Goal: Task Accomplishment & Management: Complete application form

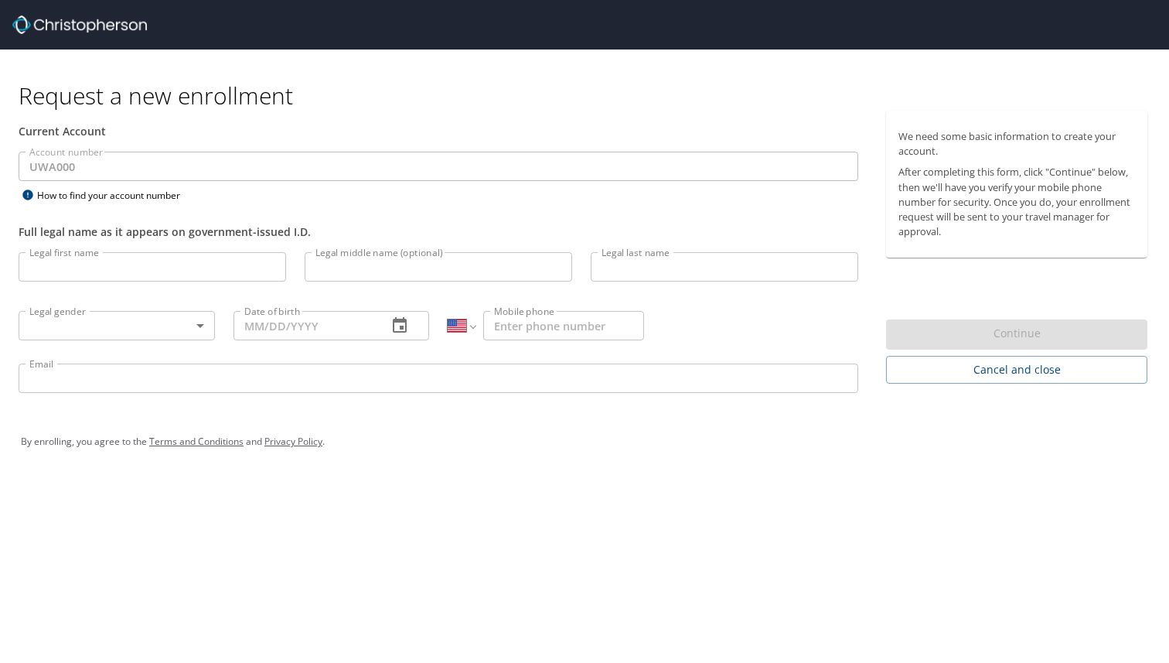
select select "US"
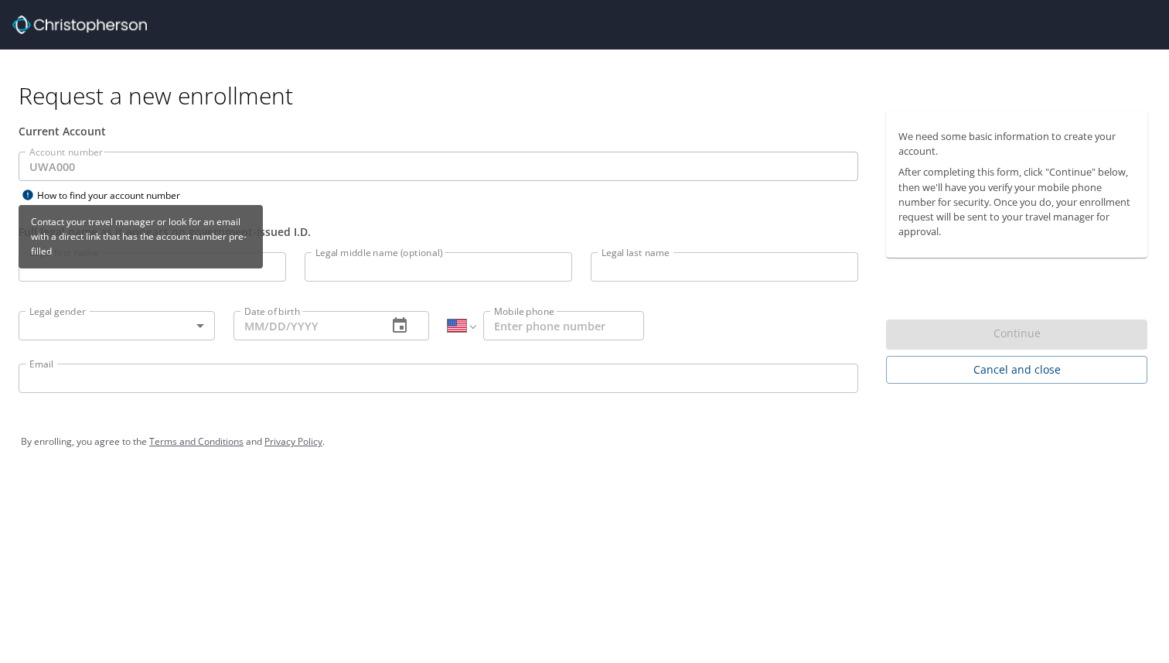
click at [153, 193] on div "How to find your account number" at bounding box center [115, 195] width 193 height 19
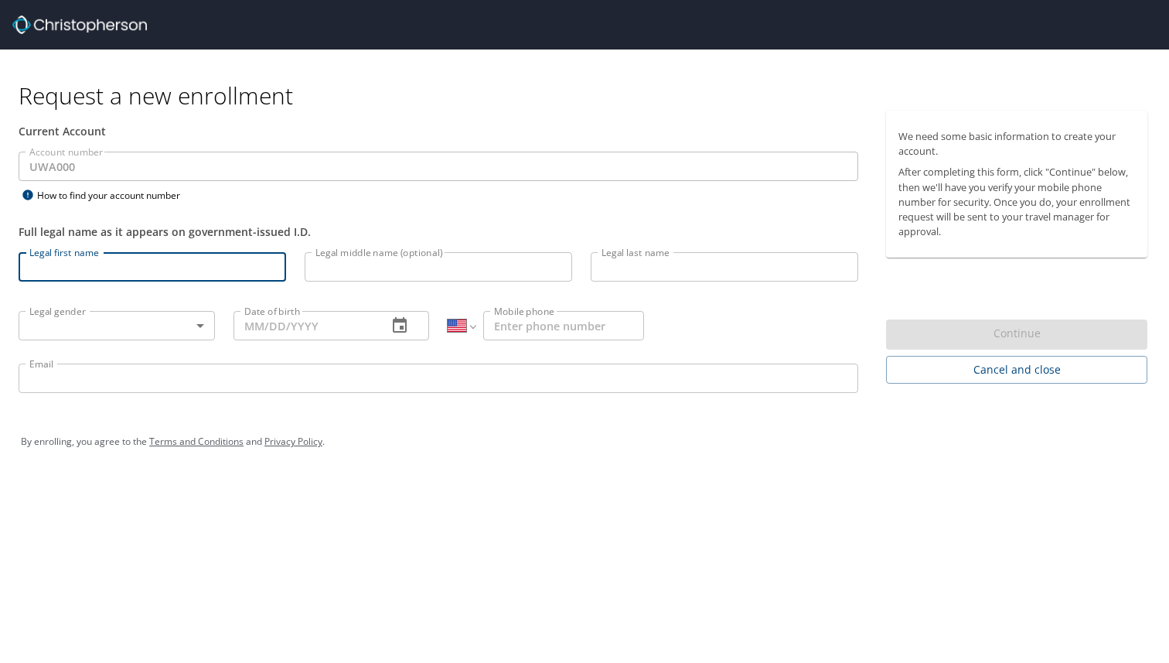
click at [75, 263] on input "Legal first name" at bounding box center [153, 266] width 268 height 29
type input "Kayleigh"
type input "[PERSON_NAME]"
type input "[PHONE_NUMBER]"
click at [68, 324] on body "Request a new enrollment Current Account Account number UWA000 Account number H…" at bounding box center [584, 331] width 1169 height 663
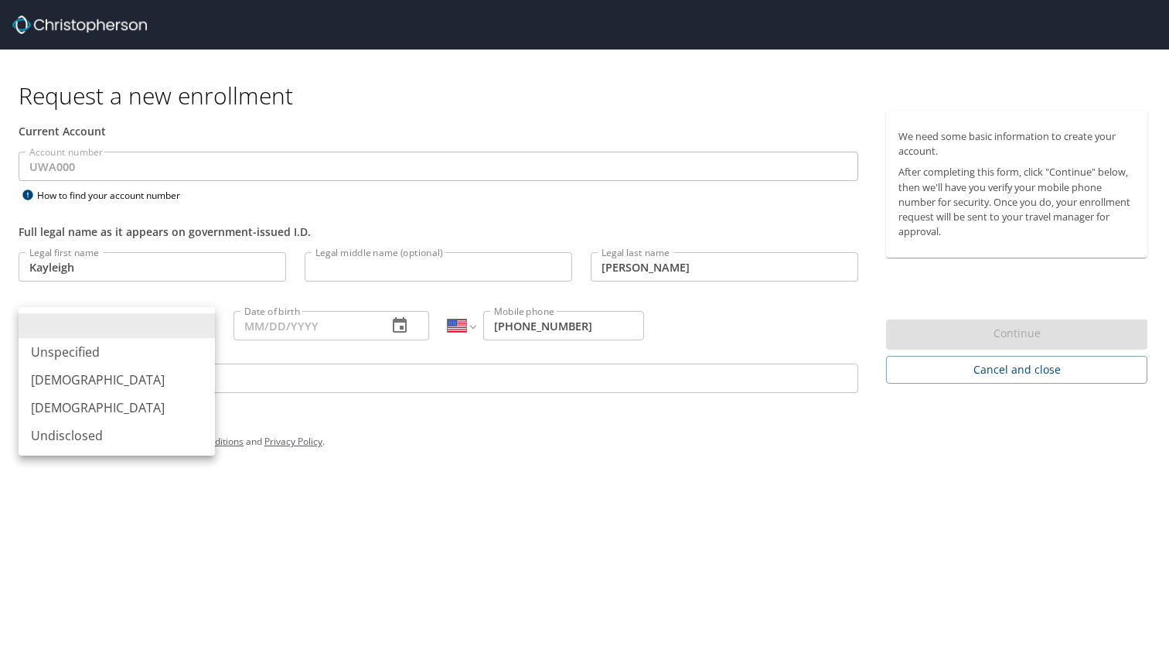
click at [73, 412] on li "[DEMOGRAPHIC_DATA]" at bounding box center [117, 408] width 196 height 28
type input "[DEMOGRAPHIC_DATA]"
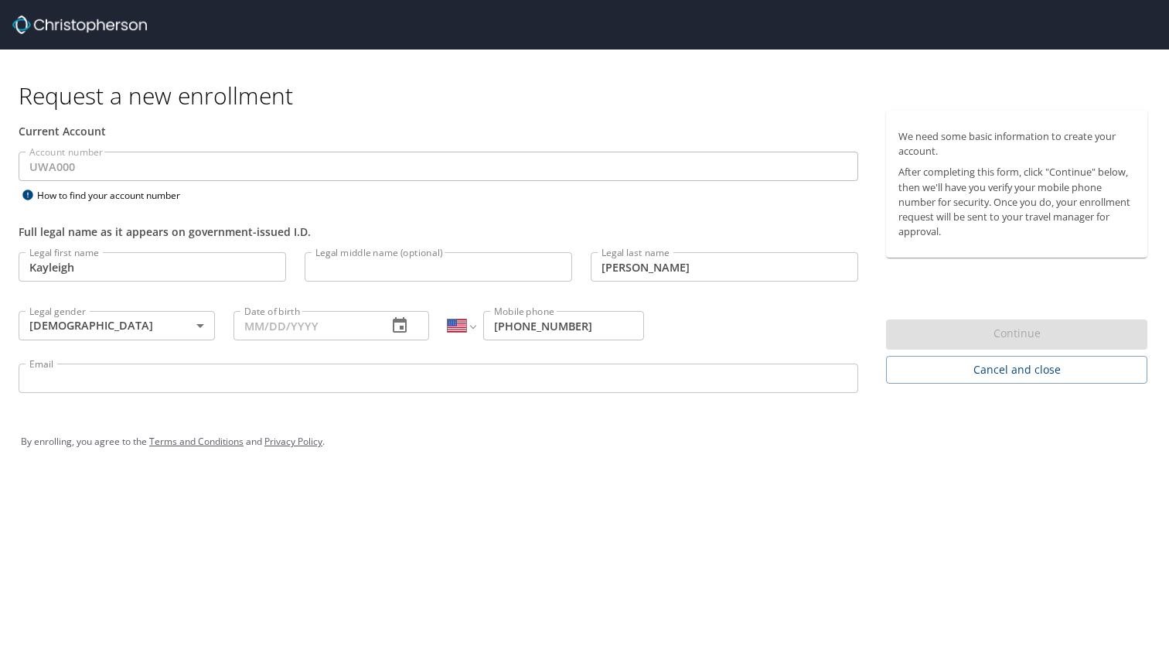
click at [330, 340] on div "Date of birth Date of birth" at bounding box center [331, 324] width 215 height 59
click at [295, 323] on input "Date of birth" at bounding box center [305, 325] width 142 height 29
type input "[DATE]"
click at [485, 388] on input "Email" at bounding box center [439, 378] width 840 height 29
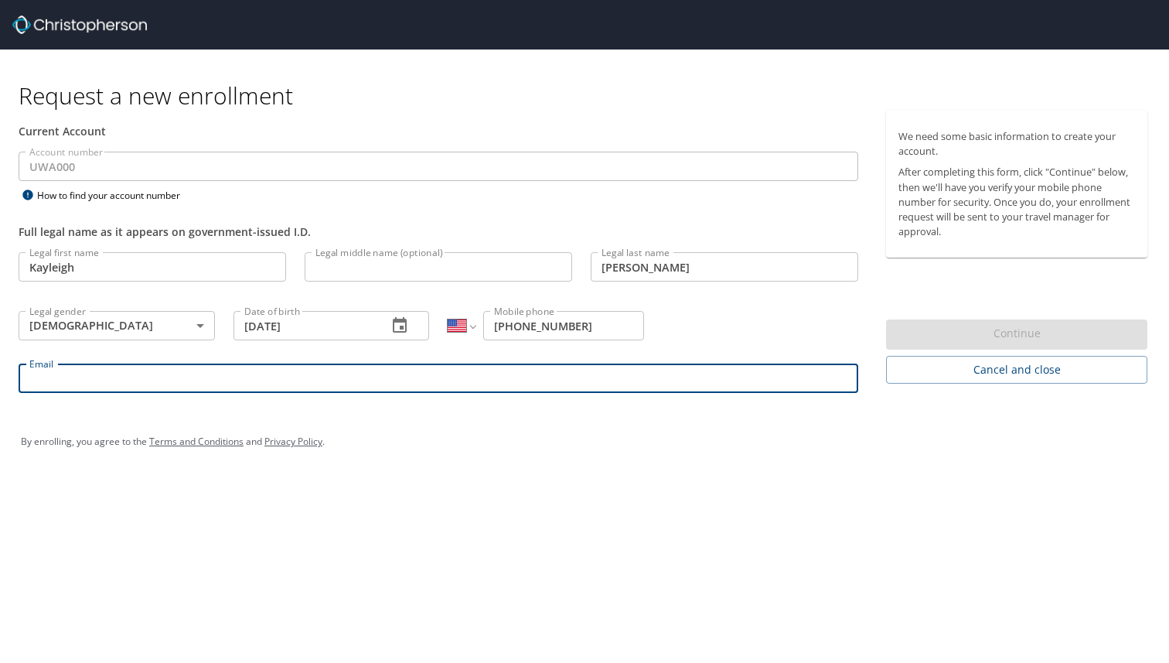
type input "[PERSON_NAME][EMAIL_ADDRESS][DOMAIN_NAME]"
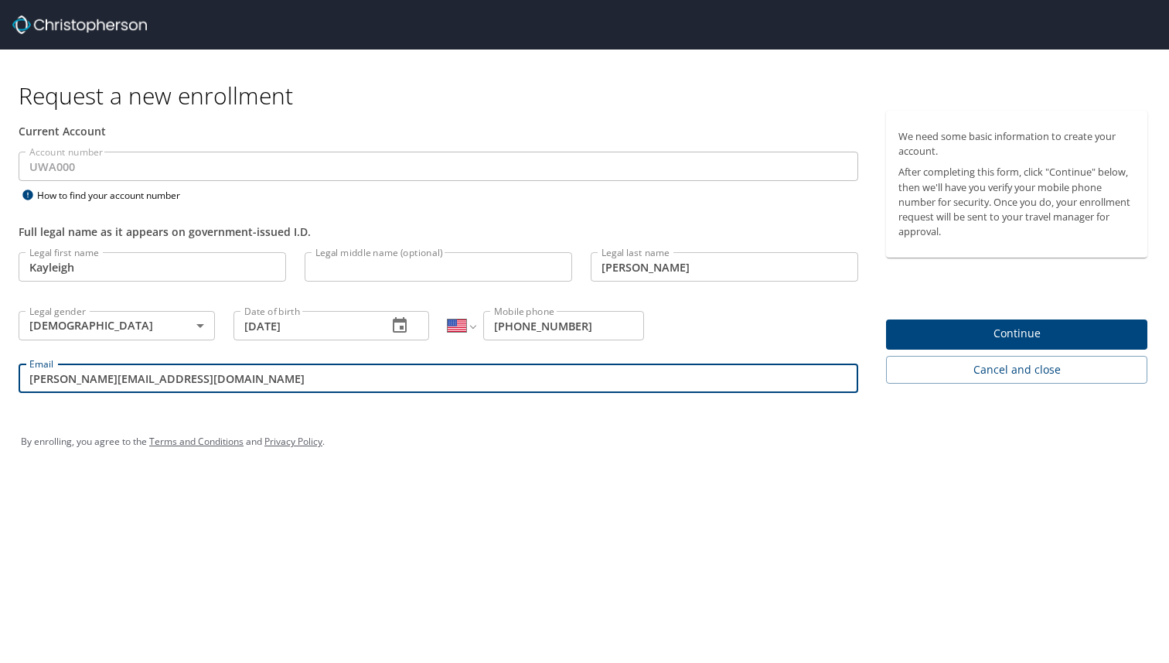
click at [1025, 336] on span "Continue" at bounding box center [1017, 333] width 237 height 19
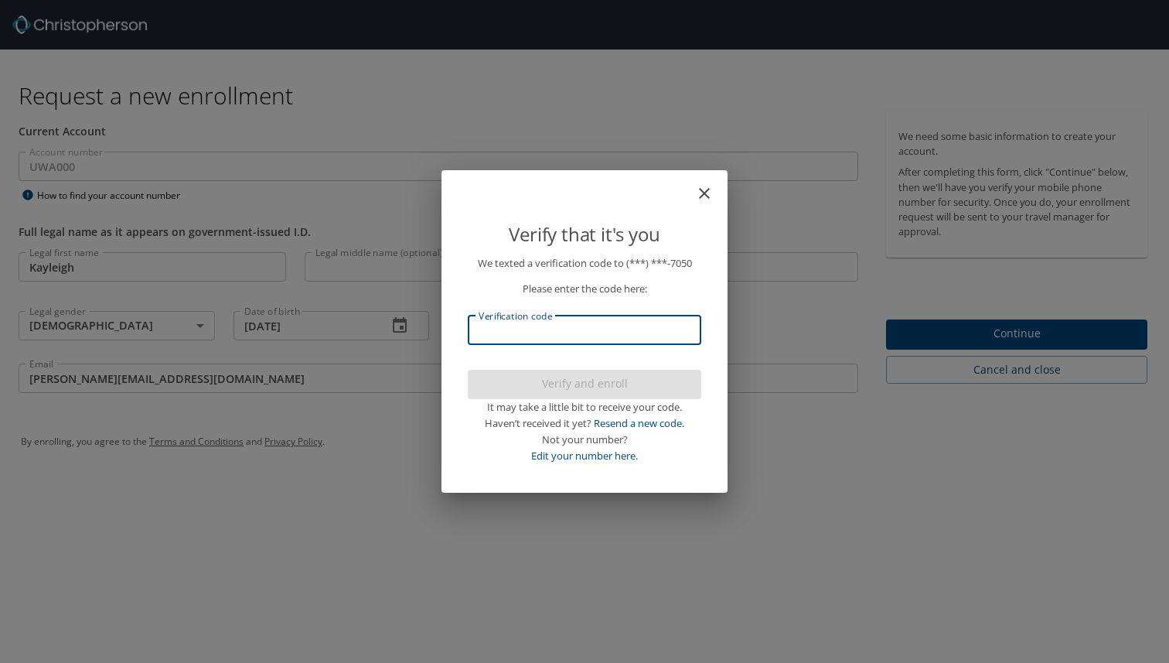
click at [630, 333] on input "Verification code" at bounding box center [585, 330] width 234 height 29
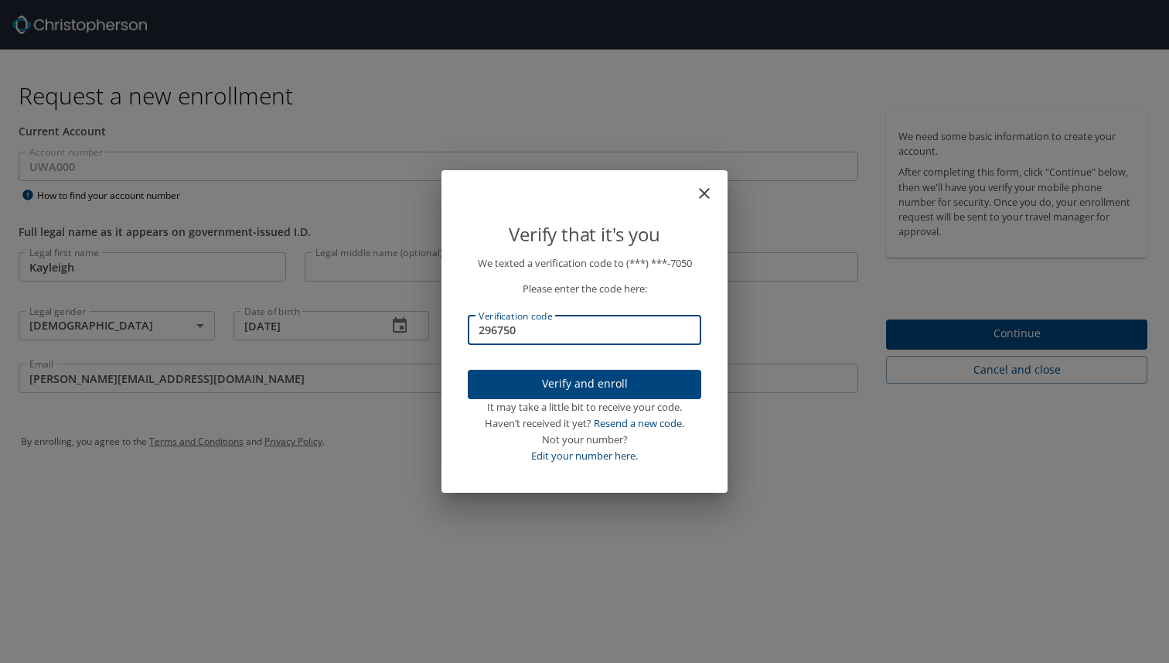
type input "296750"
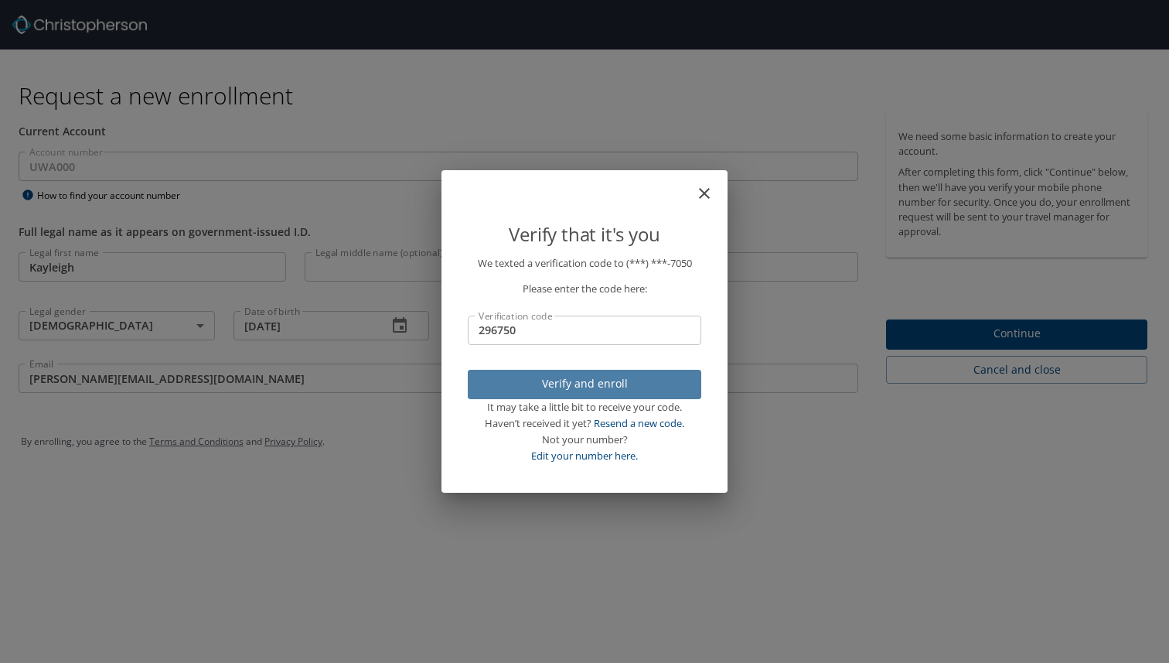
click at [623, 384] on span "Verify and enroll" at bounding box center [584, 383] width 209 height 19
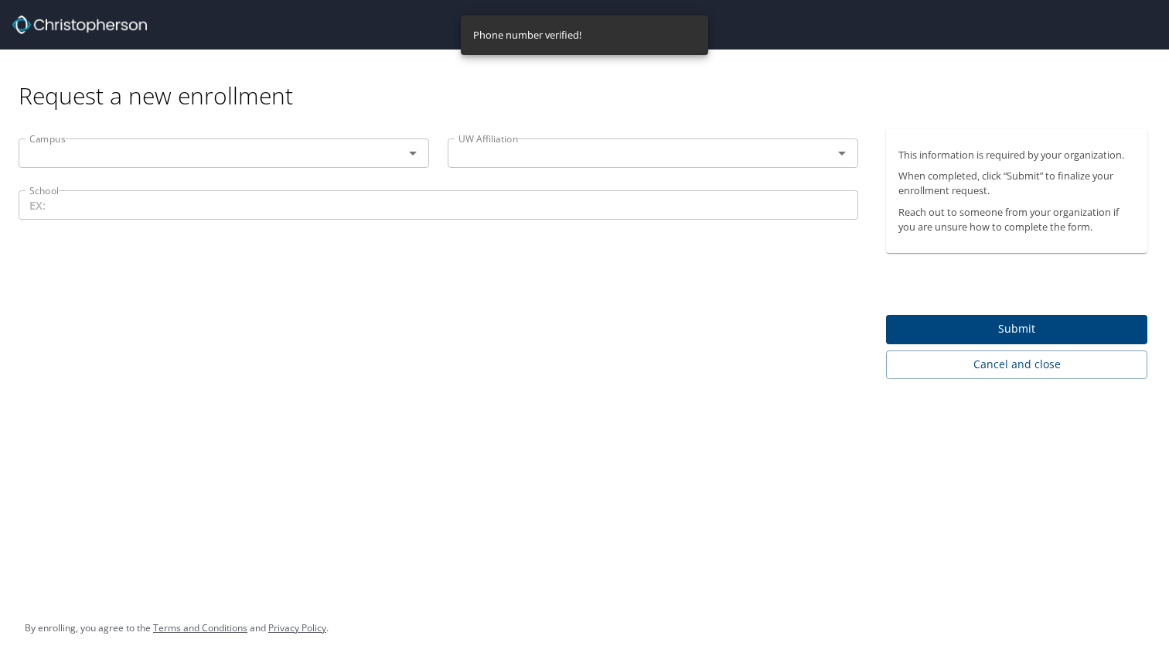
click at [196, 152] on input "text" at bounding box center [201, 153] width 356 height 20
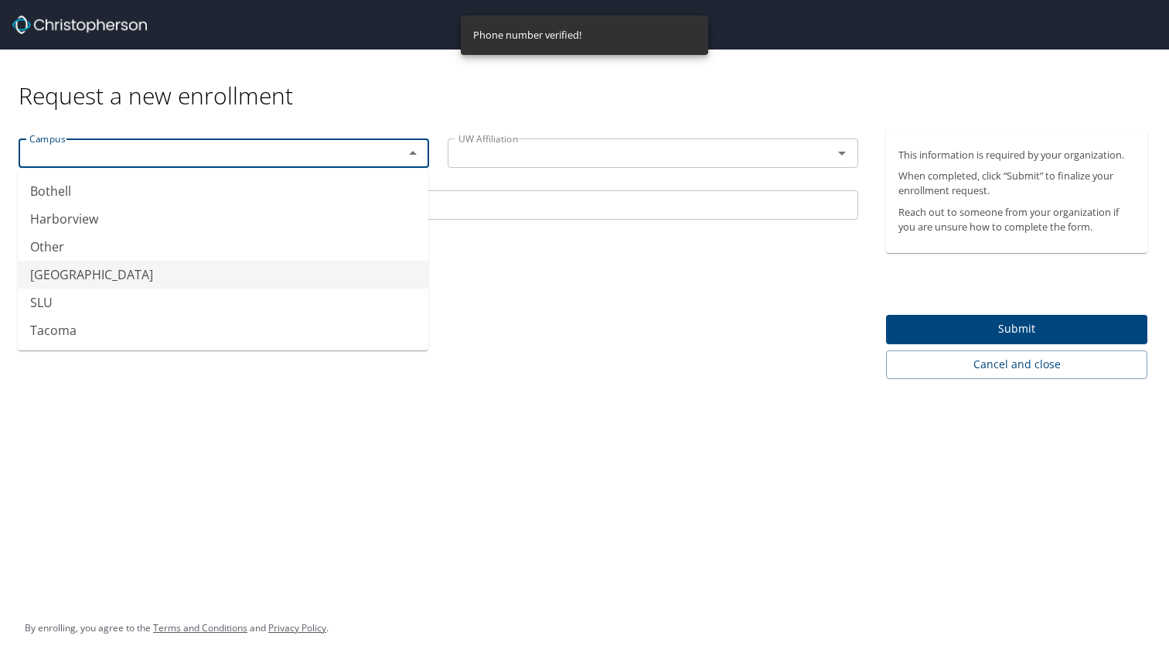
click at [133, 273] on li "[GEOGRAPHIC_DATA]" at bounding box center [223, 275] width 411 height 28
type input "[GEOGRAPHIC_DATA]"
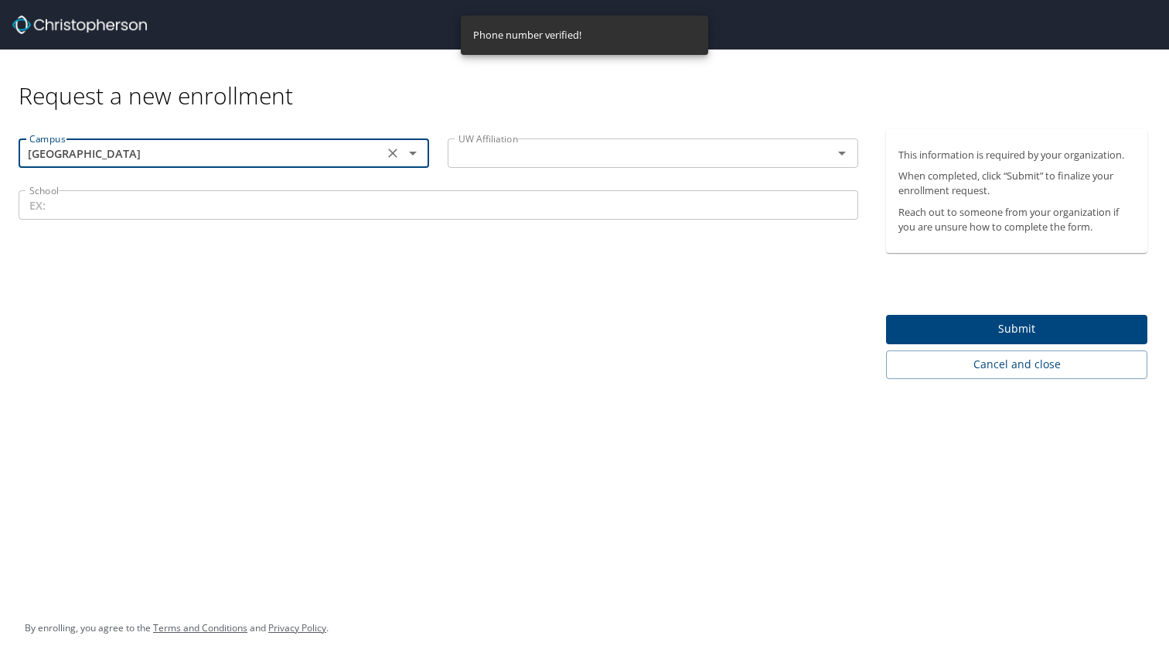
click at [506, 159] on input "text" at bounding box center [630, 153] width 356 height 20
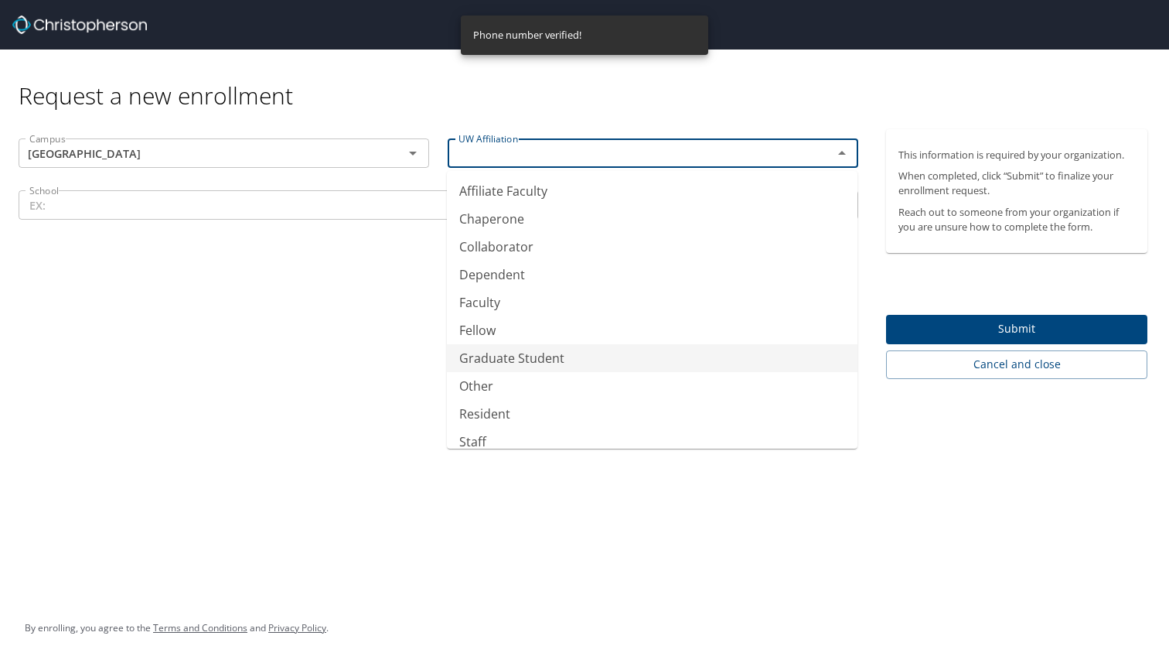
scroll to position [41, 0]
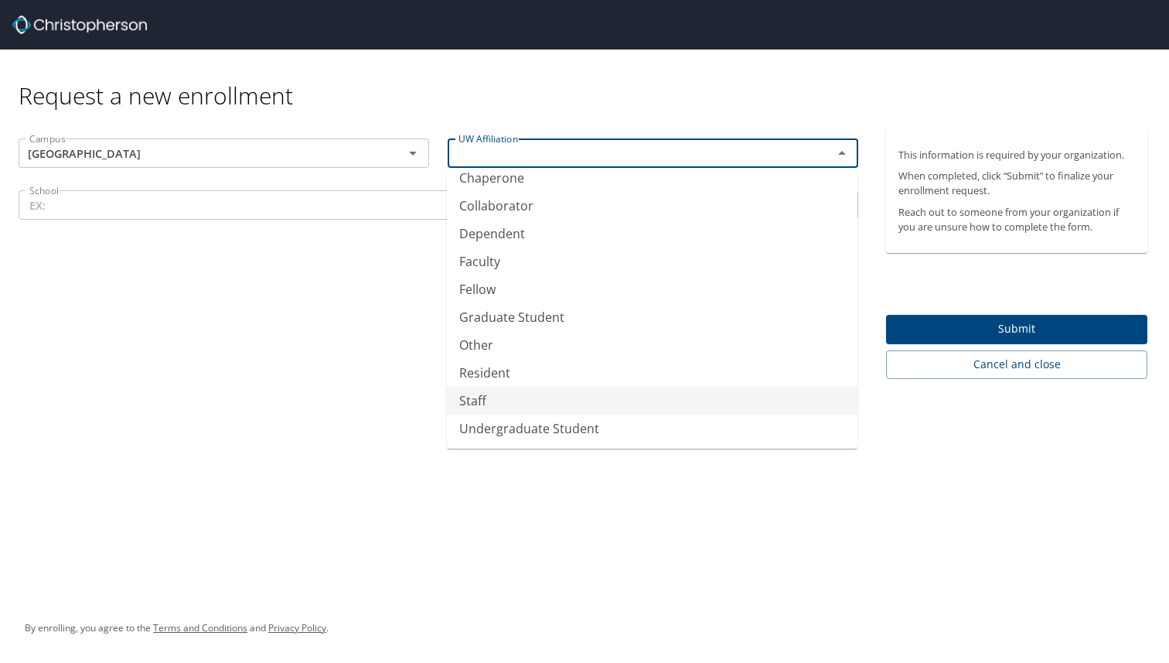
click at [495, 409] on li "Staff" at bounding box center [652, 401] width 411 height 28
type input "Staff"
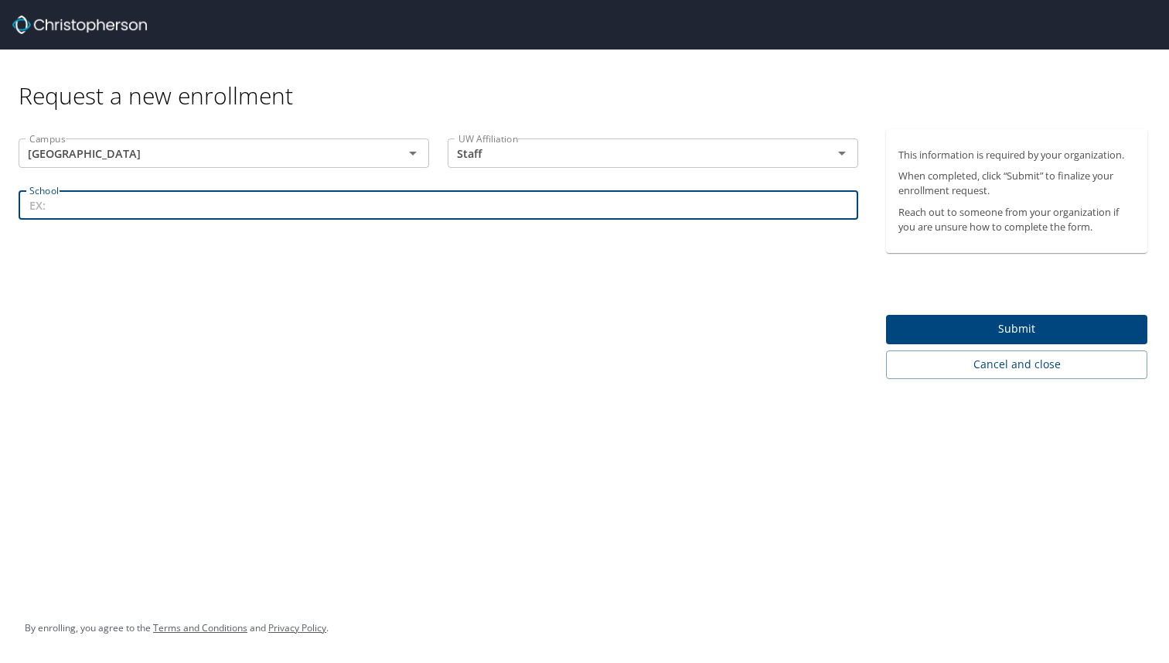
click at [200, 203] on input "School" at bounding box center [439, 204] width 840 height 29
type input "Institute for Health Metrics and Evaluation"
click at [933, 328] on span "Submit" at bounding box center [1017, 328] width 237 height 19
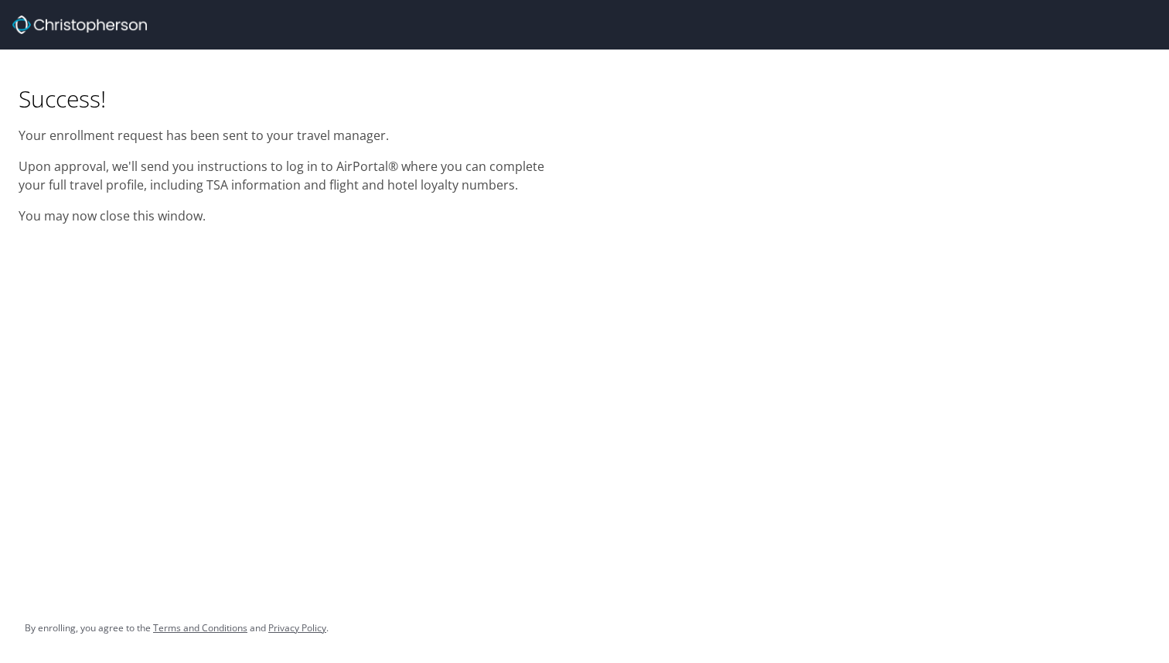
click at [200, 131] on p "Your enrollment request has been sent to your travel manager." at bounding box center [293, 135] width 548 height 19
